Goal: Task Accomplishment & Management: Use online tool/utility

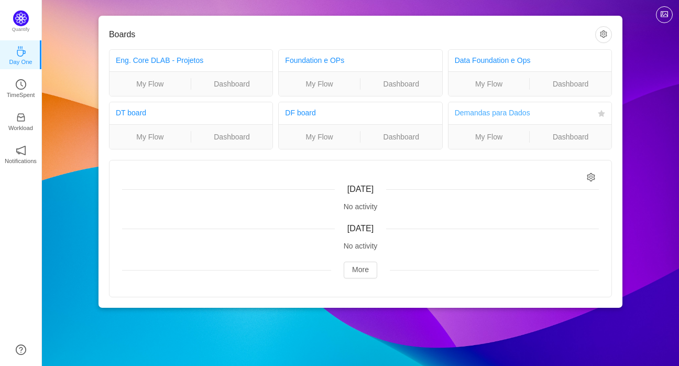
click at [503, 112] on link "Demandas para Dados" at bounding box center [492, 113] width 75 height 8
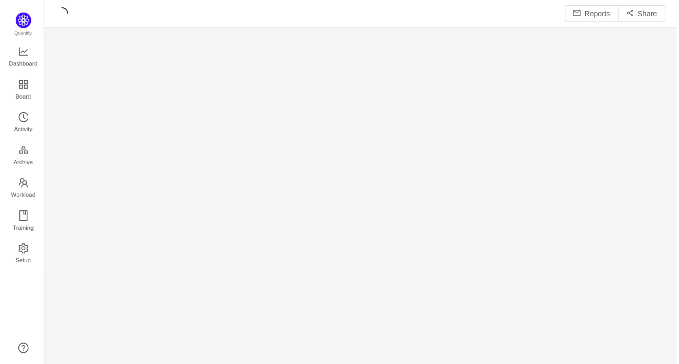
scroll to position [350, 613]
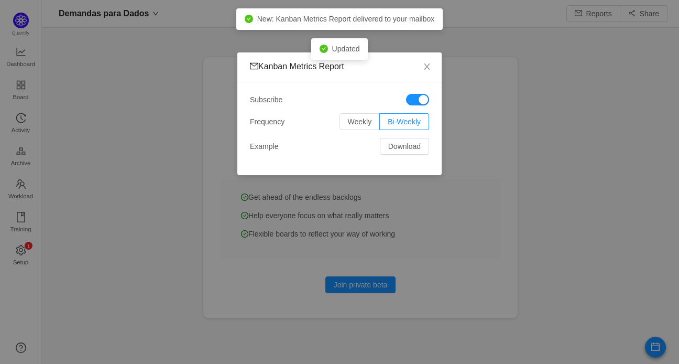
scroll to position [13, 13]
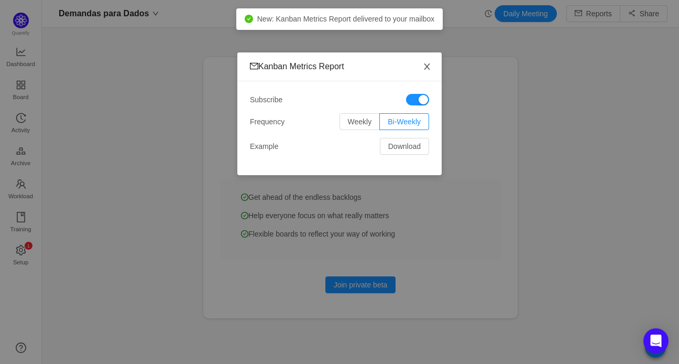
click at [427, 67] on icon "icon: close" at bounding box center [427, 66] width 6 height 6
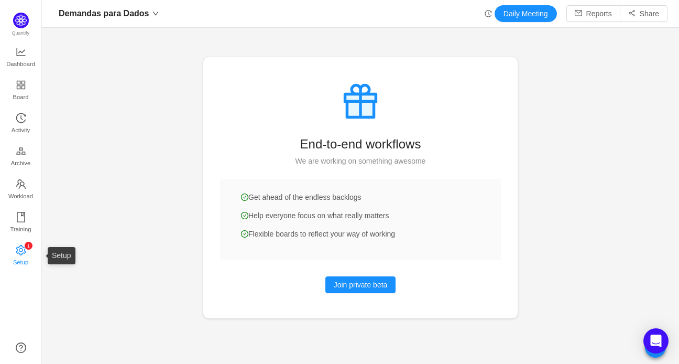
click at [21, 253] on span "Setup" at bounding box center [20, 262] width 15 height 21
click at [348, 288] on button "Join private beta" at bounding box center [361, 284] width 71 height 17
